Goal: Book appointment/travel/reservation

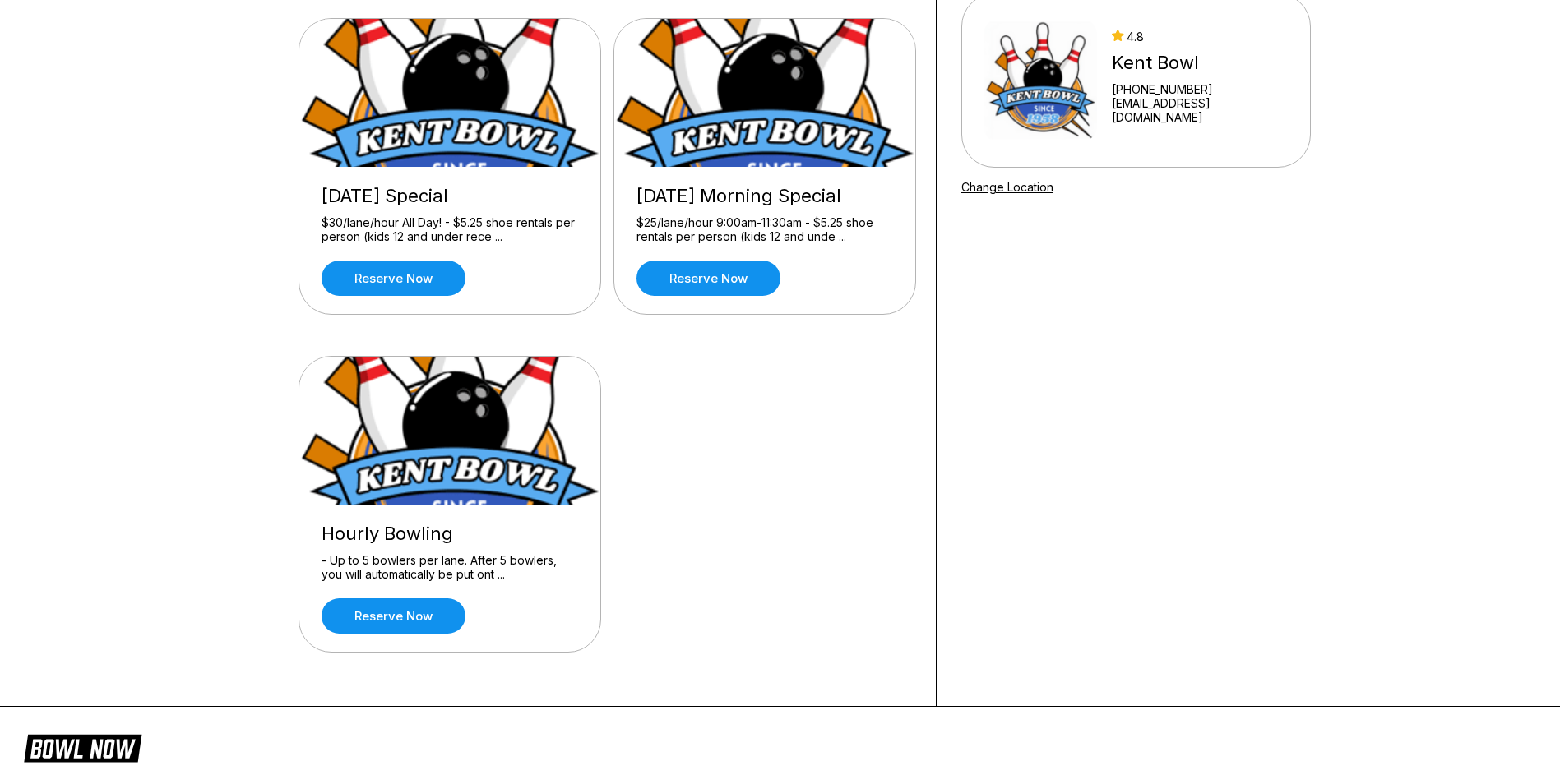
scroll to position [164, 0]
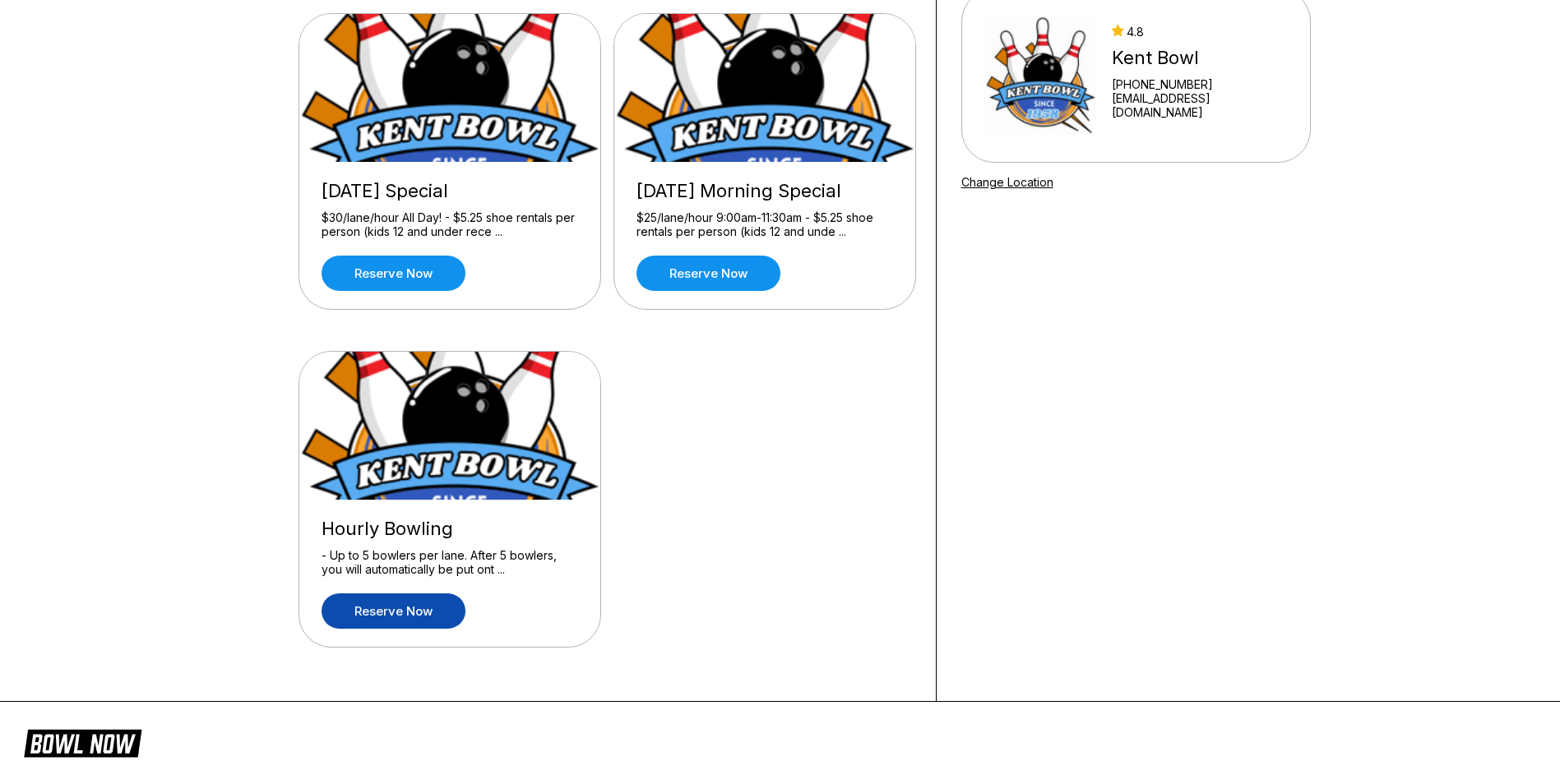
click at [388, 618] on link "Reserve now" at bounding box center [394, 611] width 144 height 36
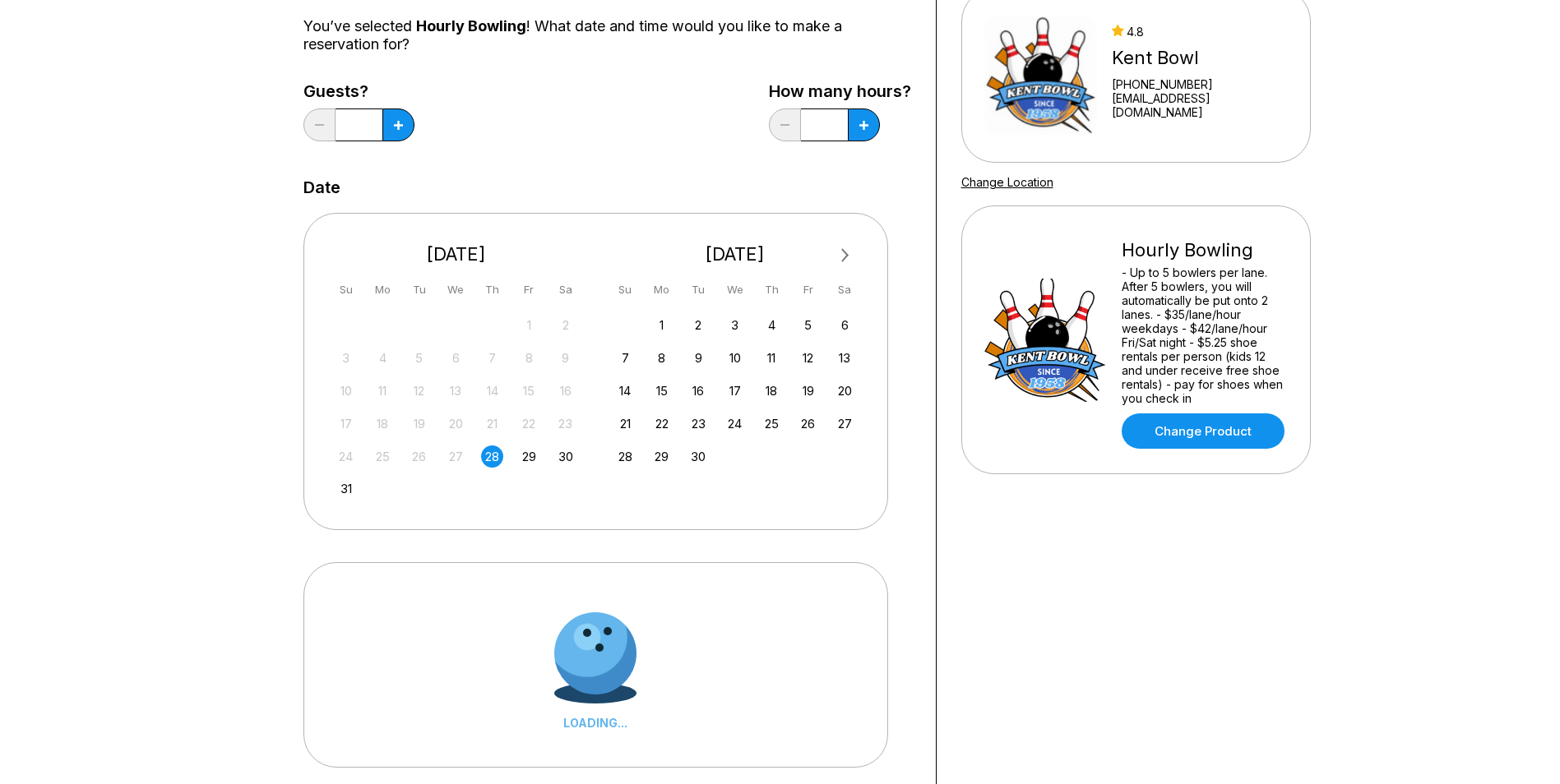
scroll to position [0, 0]
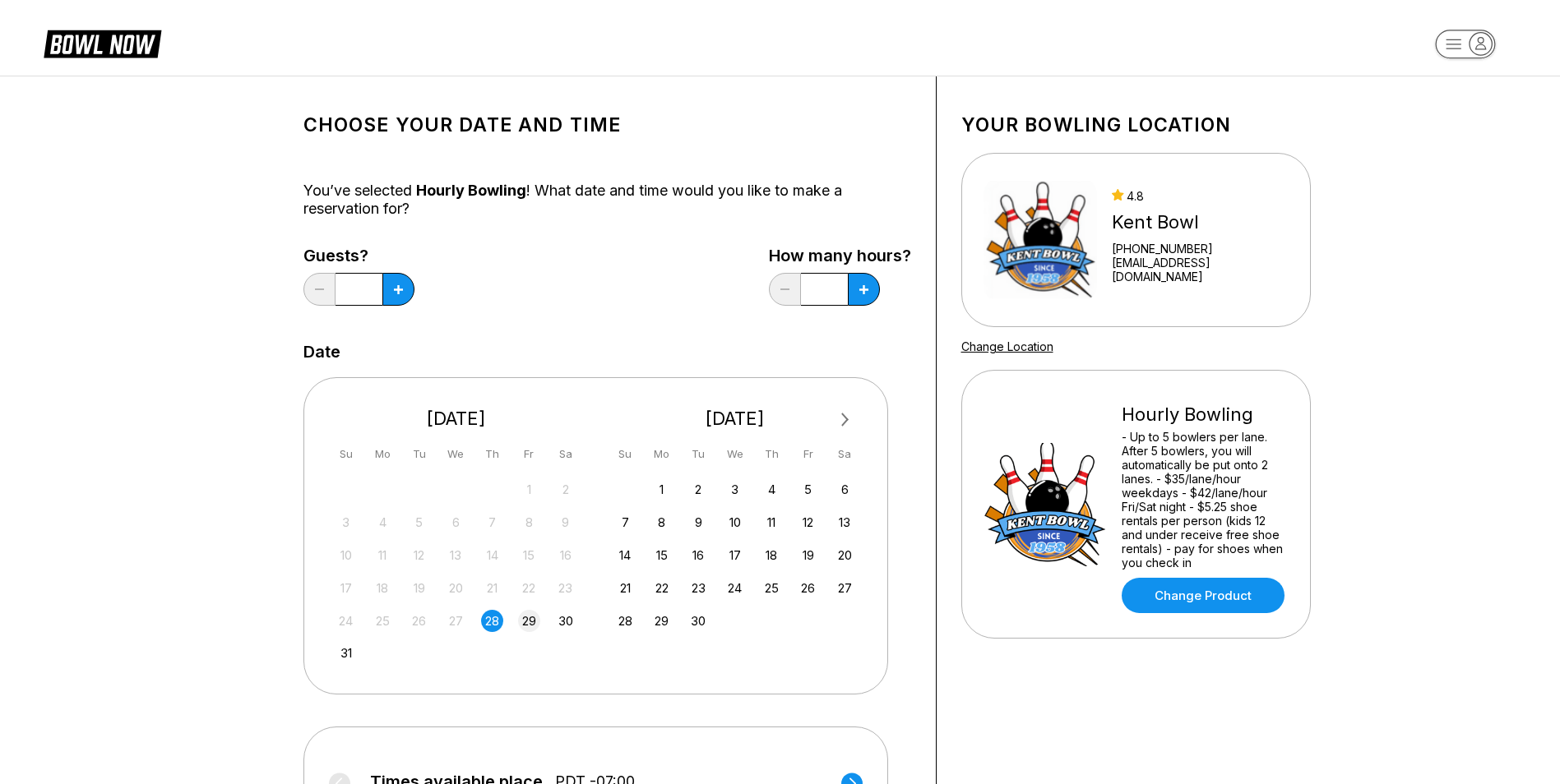
click at [529, 628] on div "29" at bounding box center [529, 621] width 22 height 22
click at [414, 296] on button at bounding box center [398, 289] width 32 height 33
click at [414, 282] on button at bounding box center [398, 289] width 32 height 33
type input "*"
click at [405, 292] on button at bounding box center [398, 289] width 32 height 33
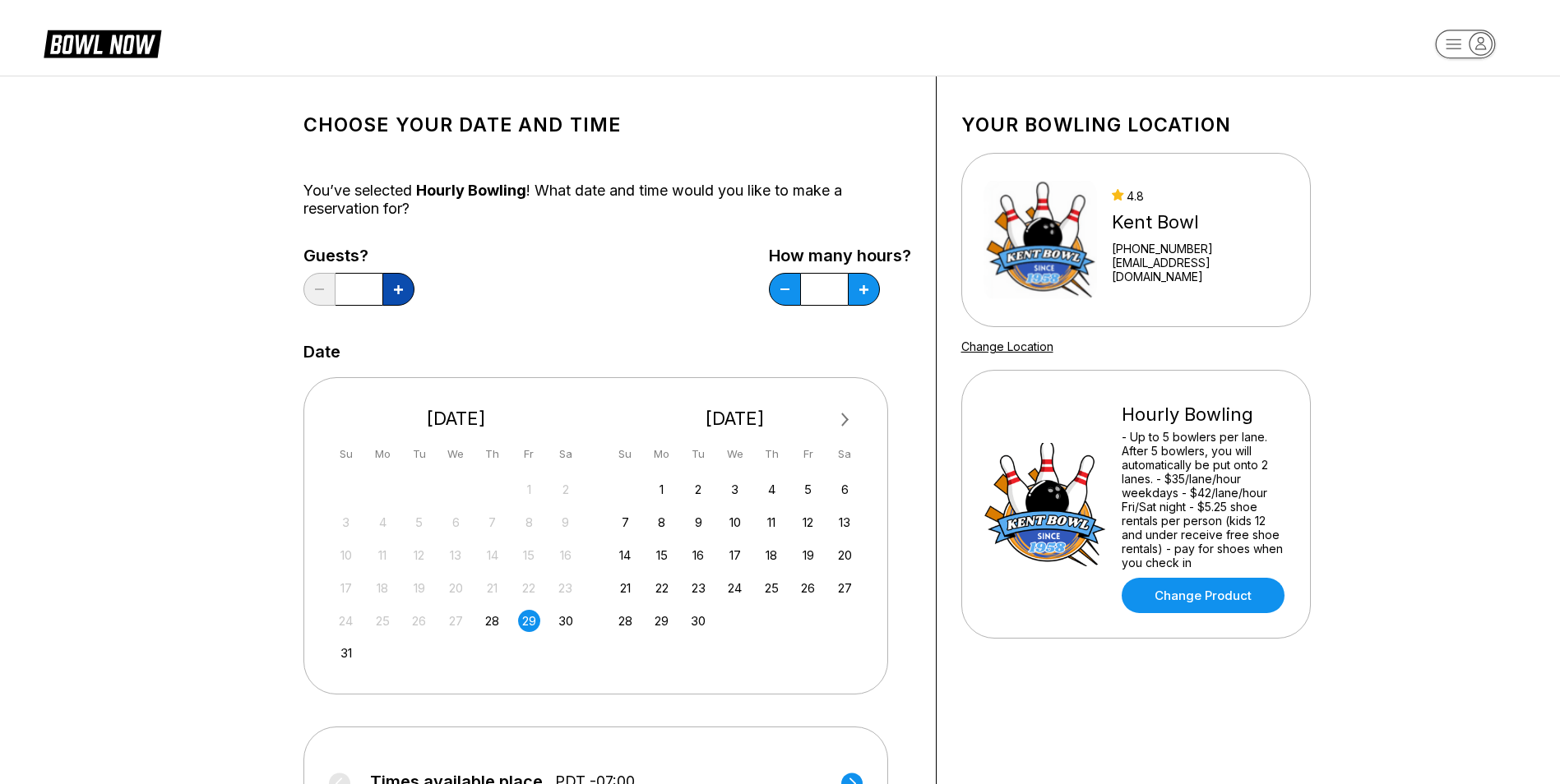
type input "*"
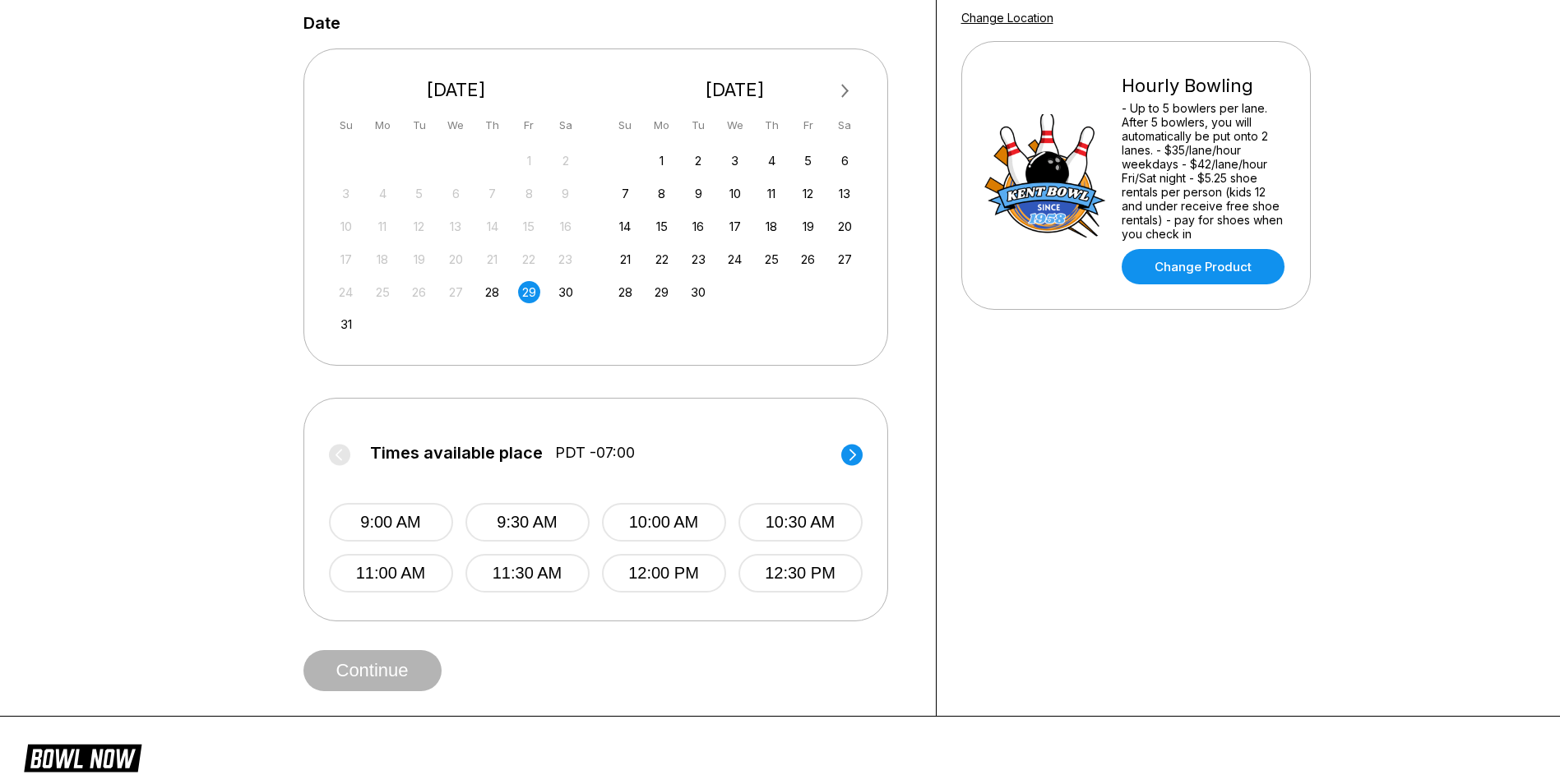
click at [855, 454] on circle at bounding box center [852, 454] width 21 height 21
click at [378, 574] on button "3:00 PM" at bounding box center [391, 573] width 124 height 38
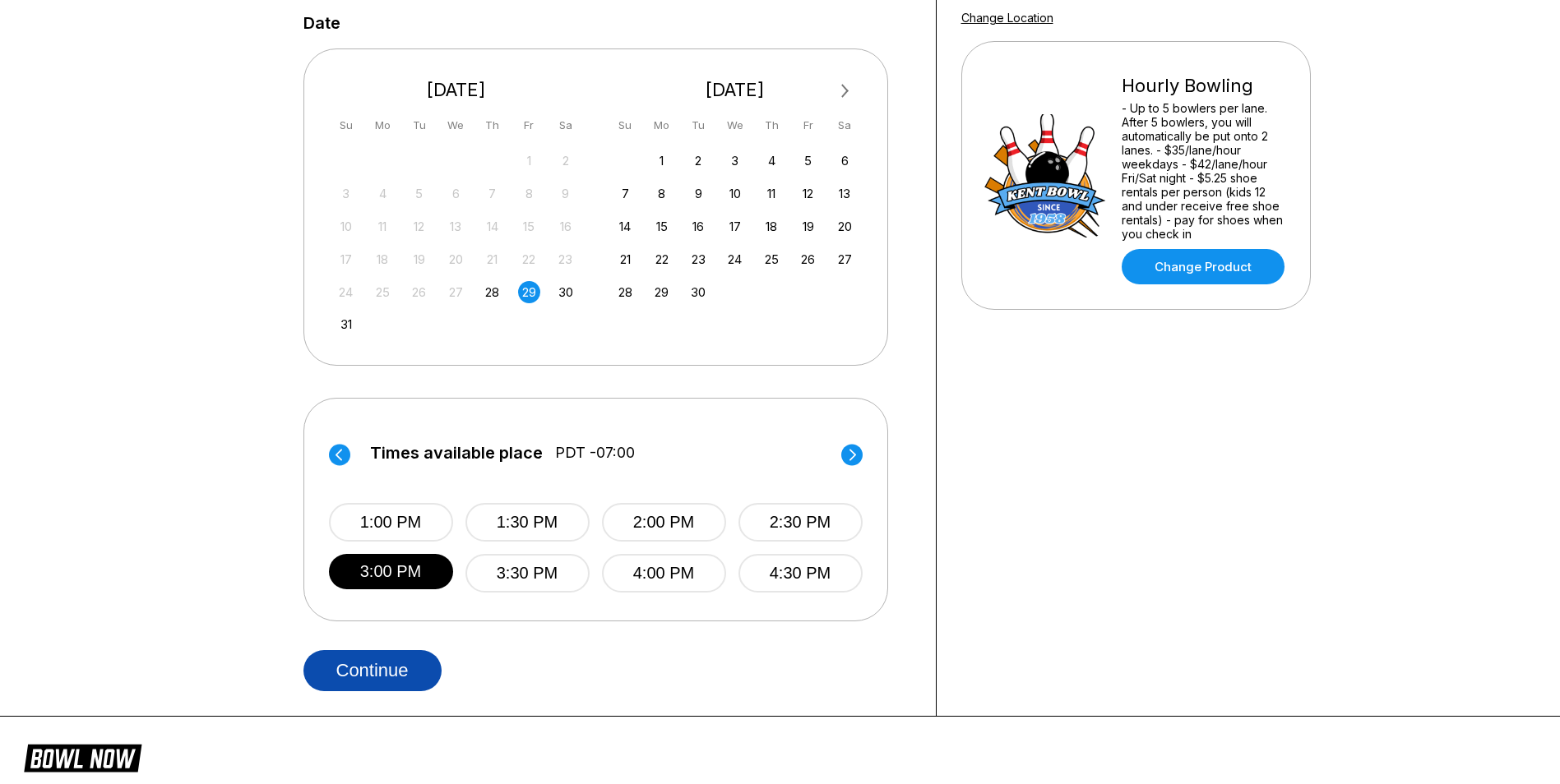
click at [356, 678] on button "Continue" at bounding box center [373, 671] width 138 height 41
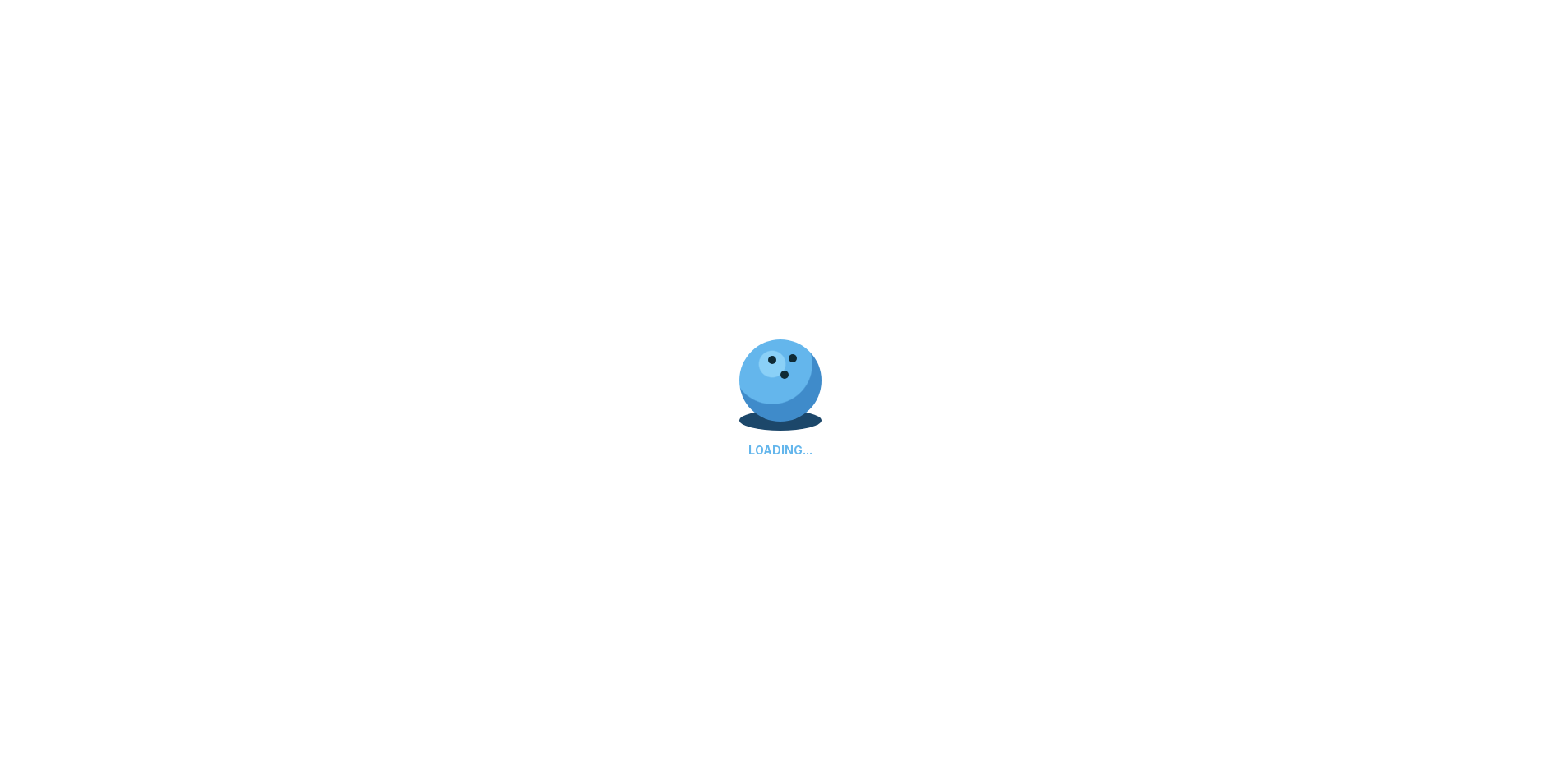
select select "**"
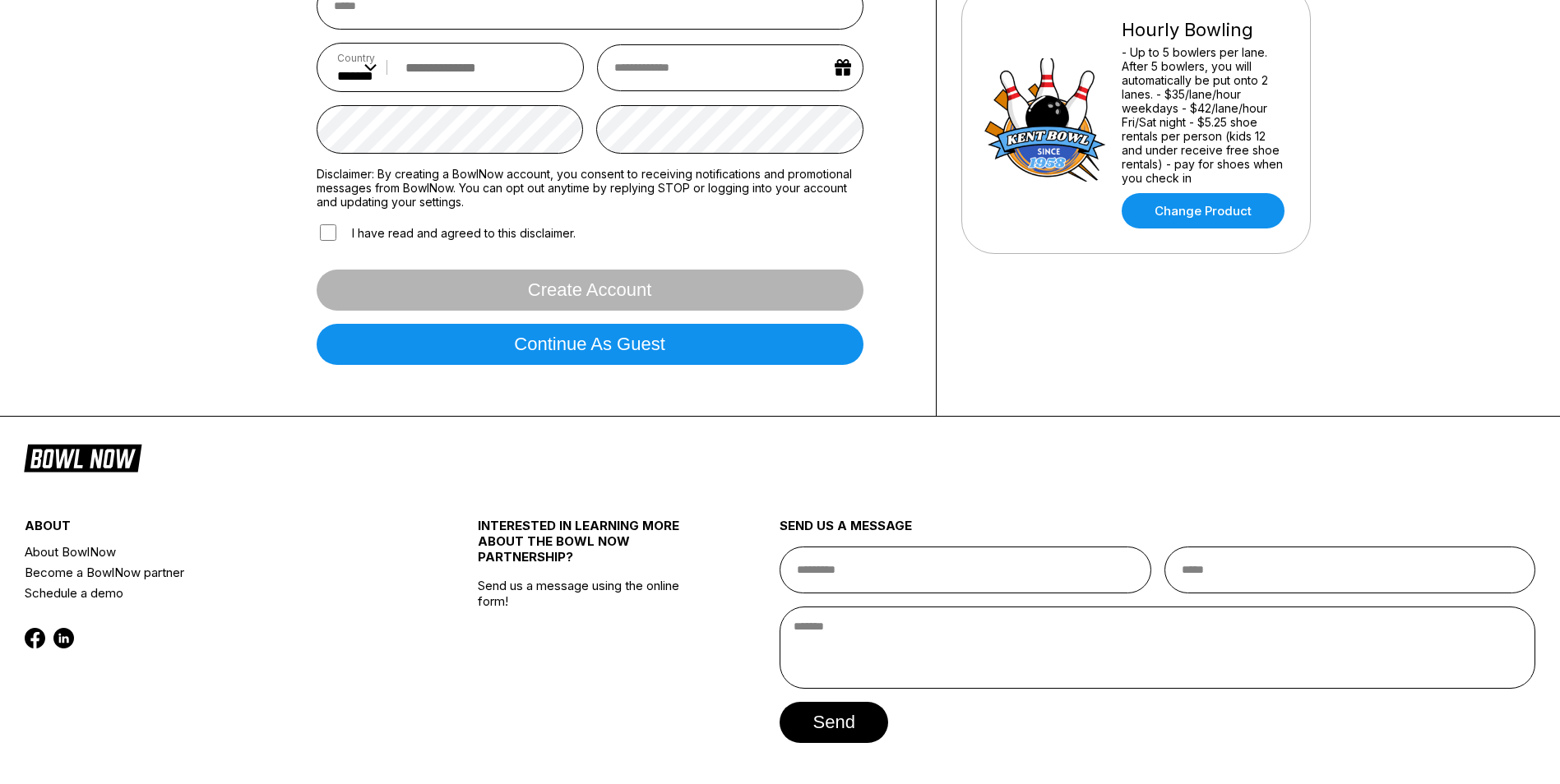
scroll to position [438, 0]
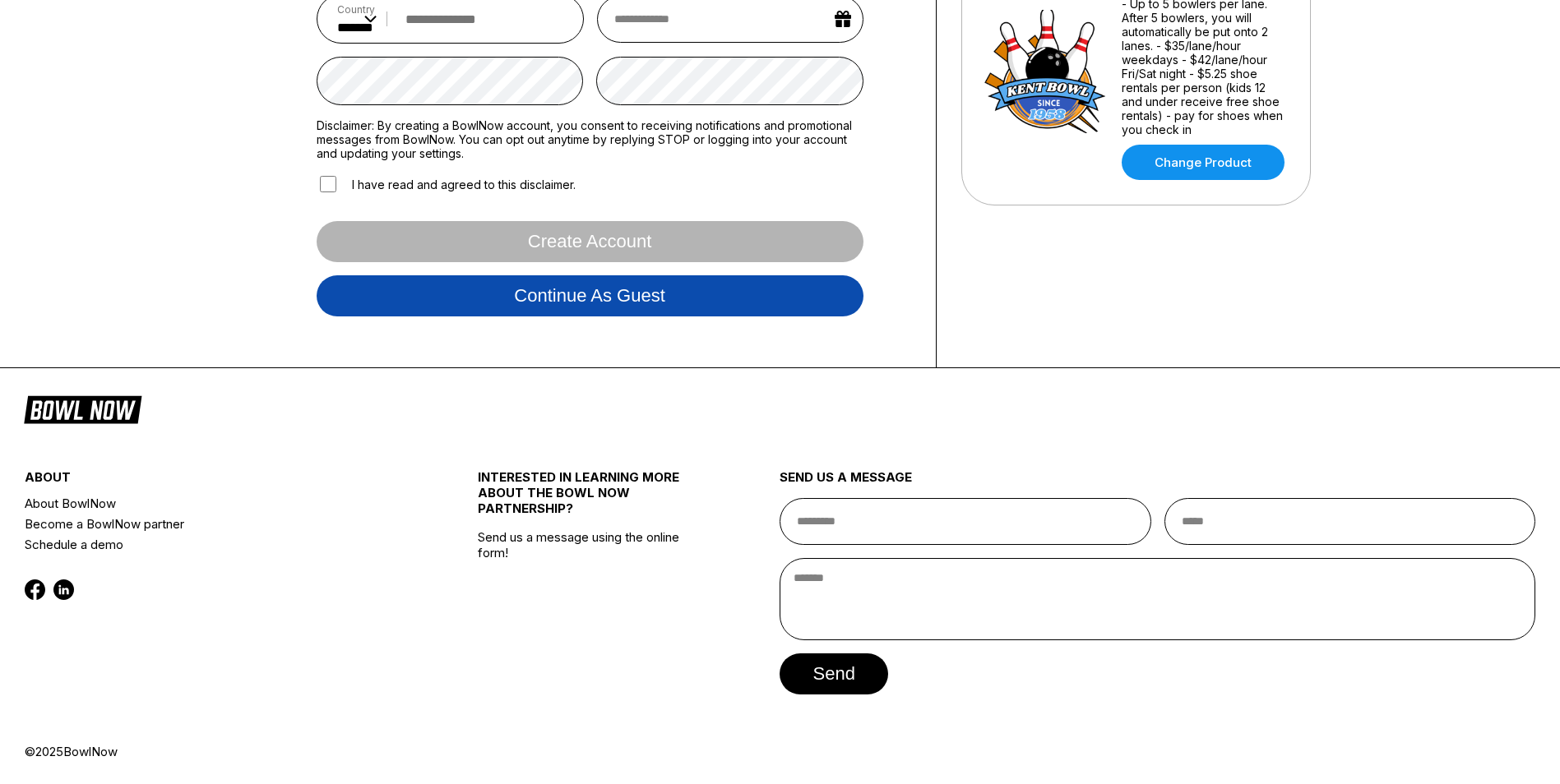
click at [613, 305] on button "Continue as guest" at bounding box center [590, 296] width 547 height 41
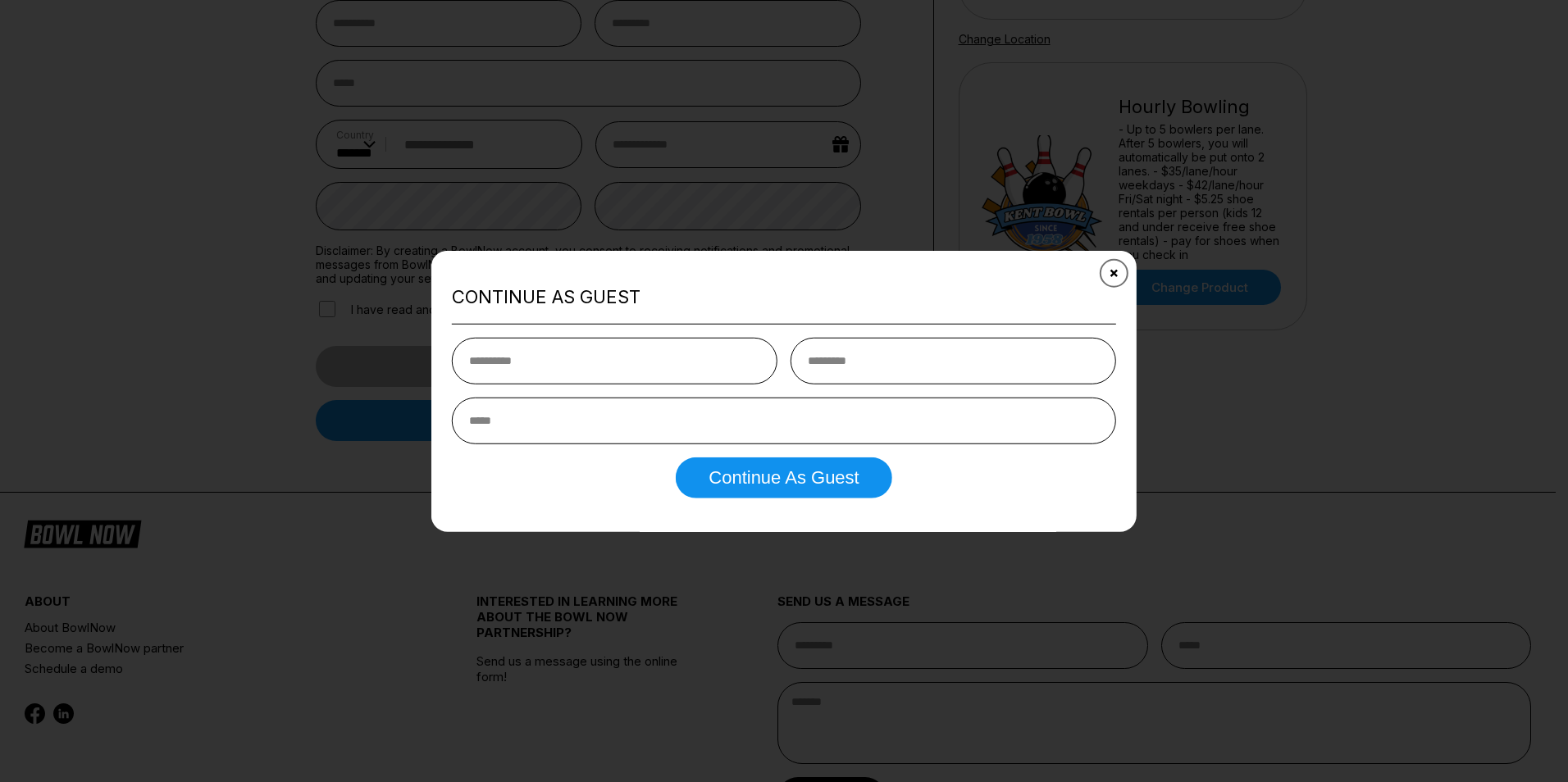
click at [1107, 277] on button "Close" at bounding box center [1114, 273] width 40 height 40
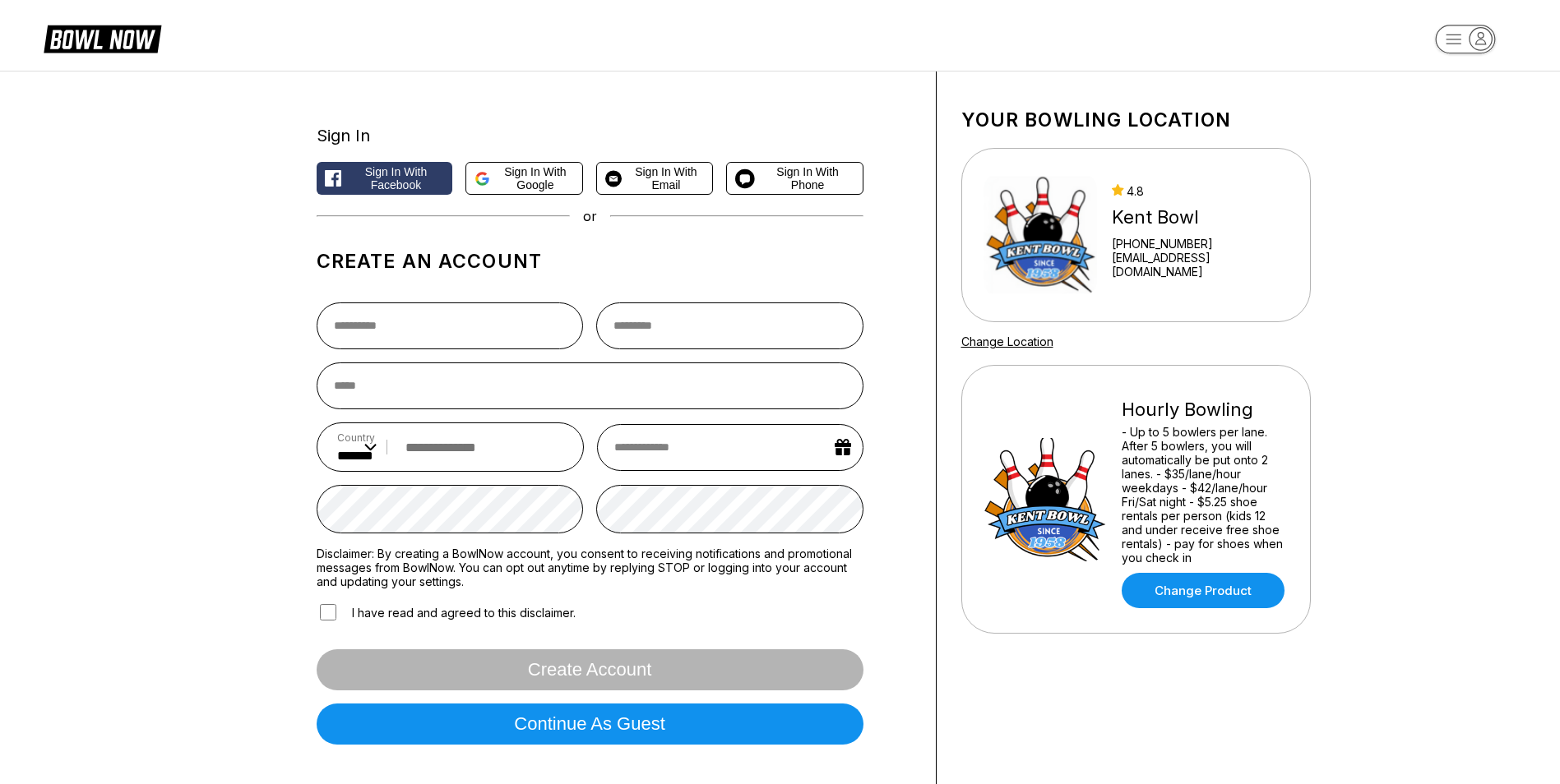
scroll to position [0, 0]
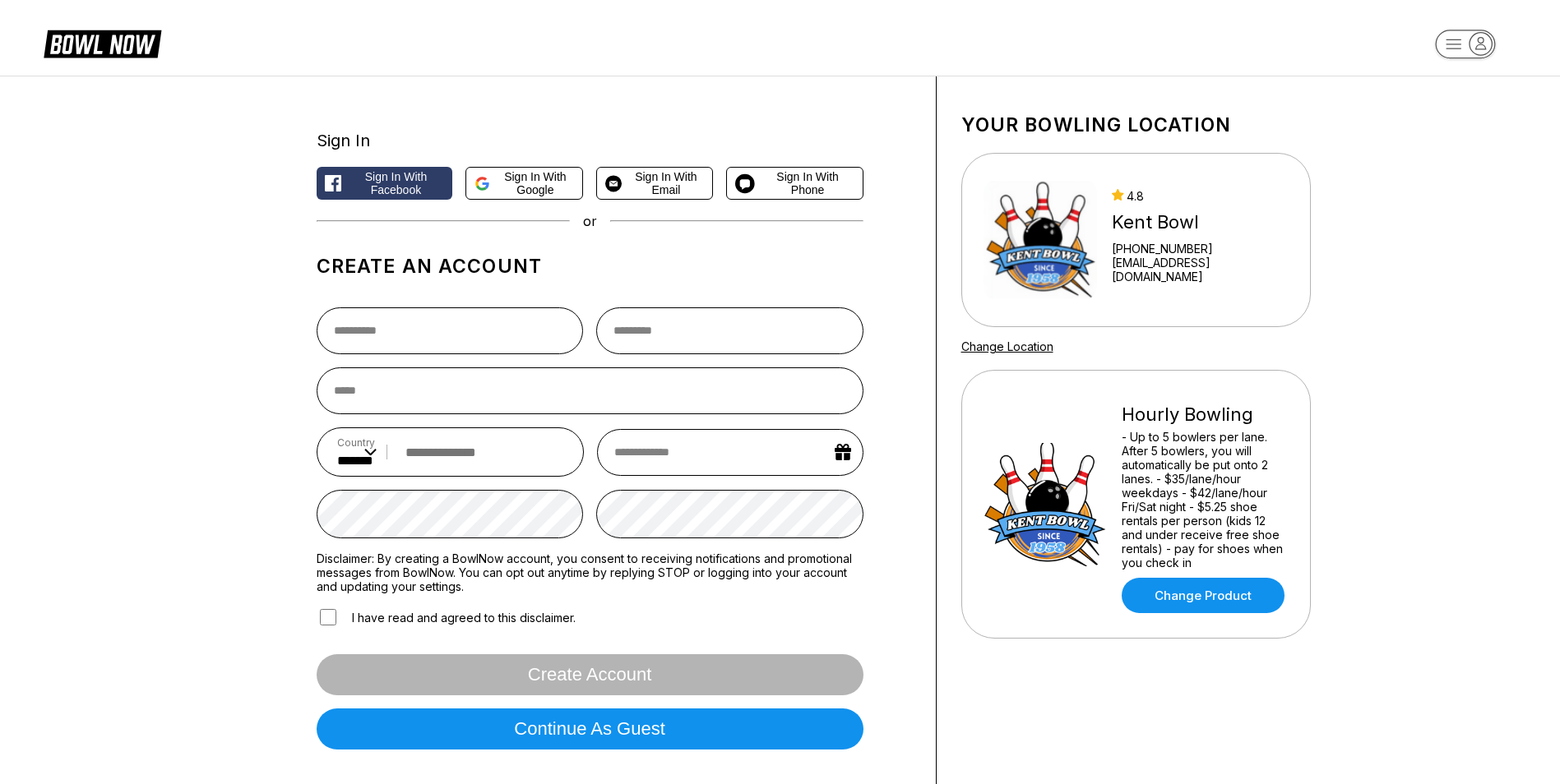
scroll to position [329, 0]
